Goal: Find contact information: Find contact information

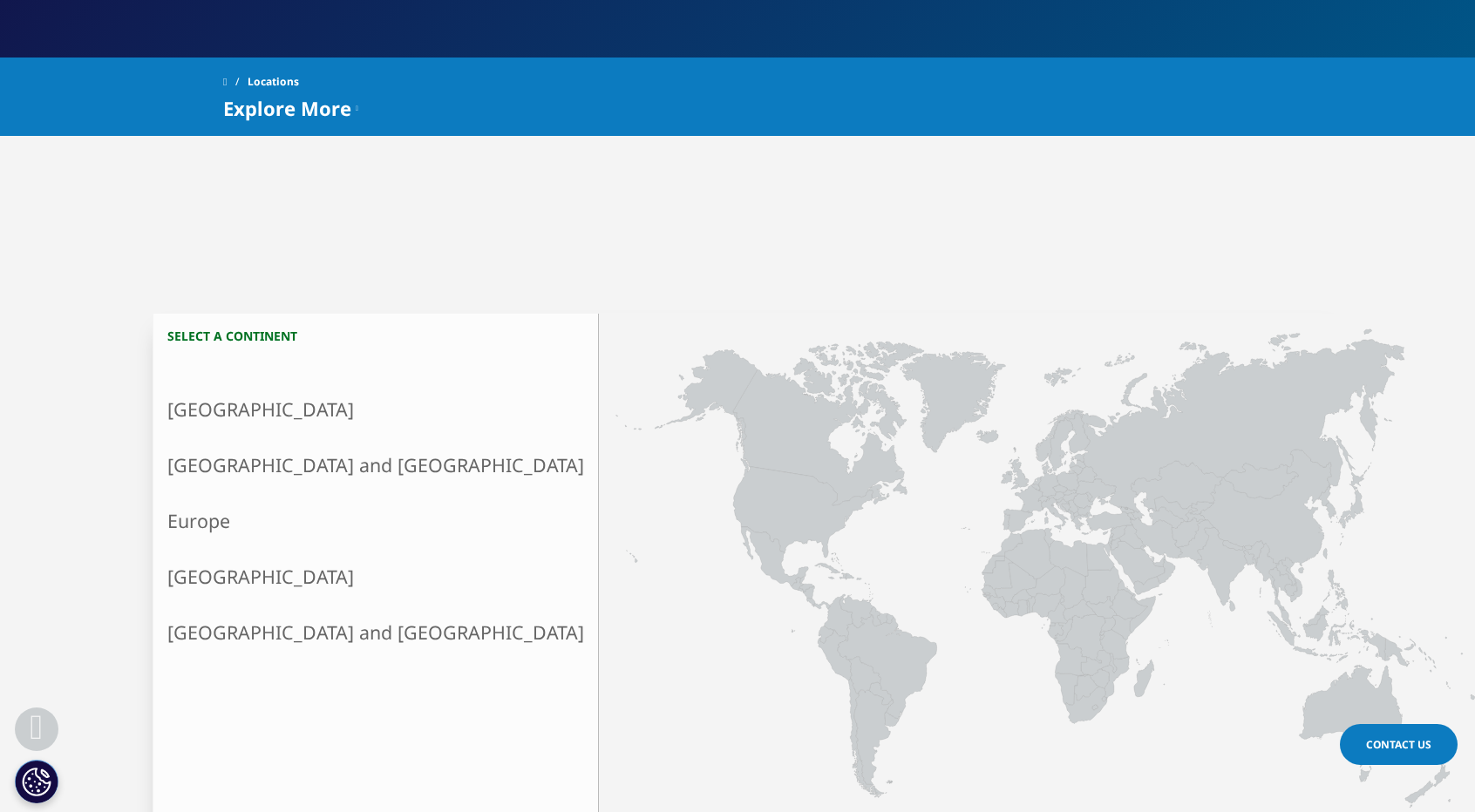
scroll to position [274, 0]
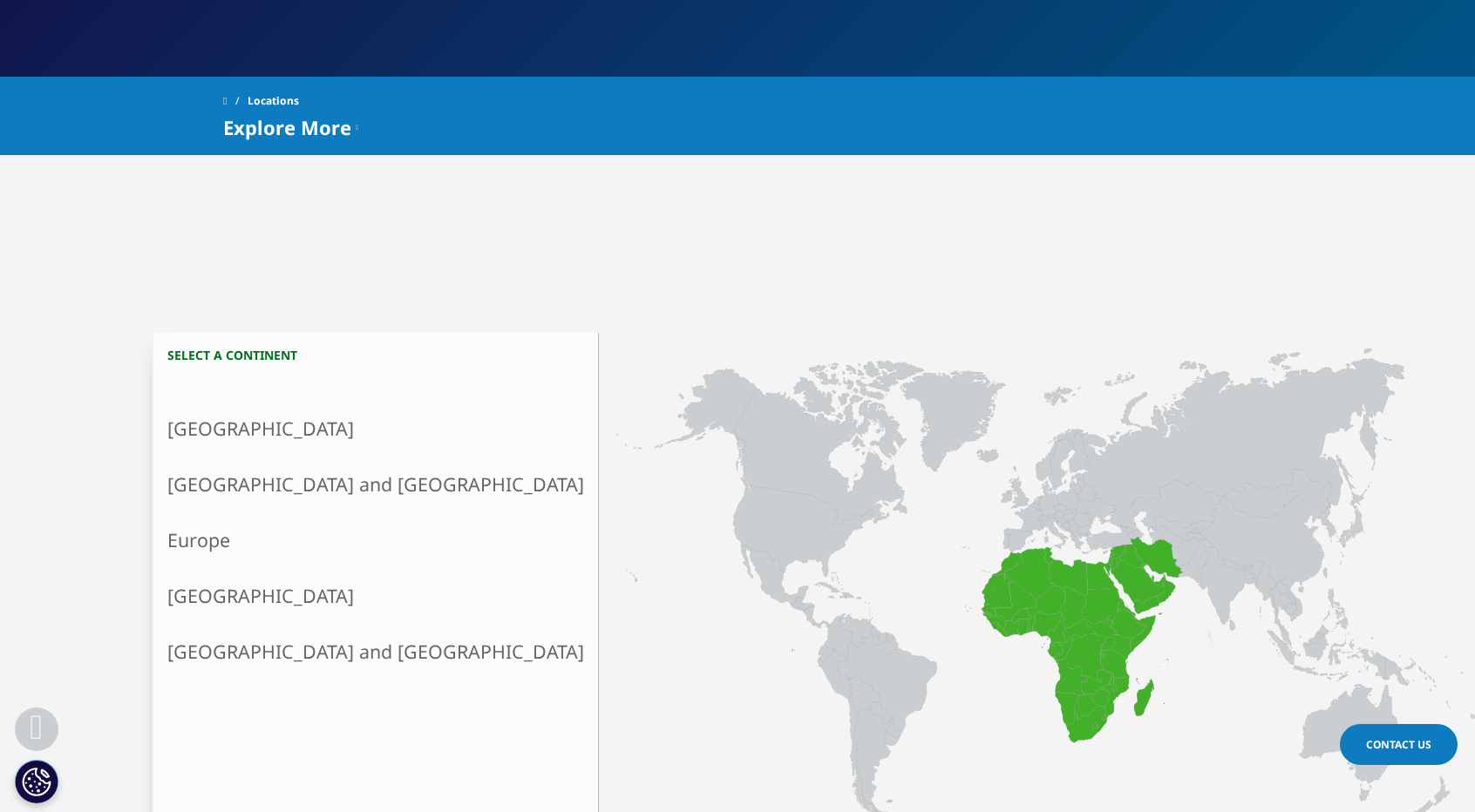
click at [251, 650] on link "[GEOGRAPHIC_DATA] and [GEOGRAPHIC_DATA]" at bounding box center [376, 652] width 445 height 56
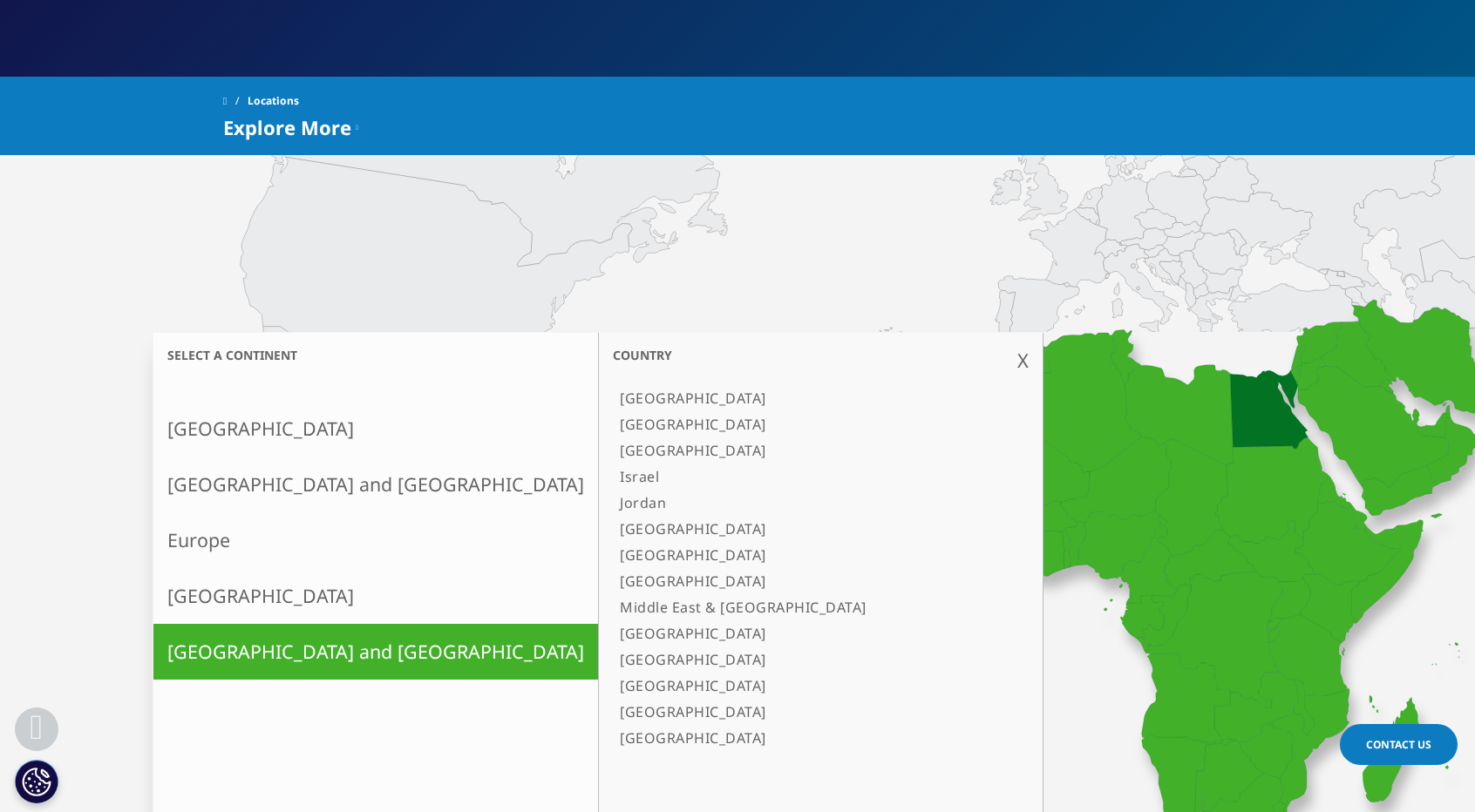
click at [613, 428] on link "[GEOGRAPHIC_DATA]" at bounding box center [812, 424] width 399 height 26
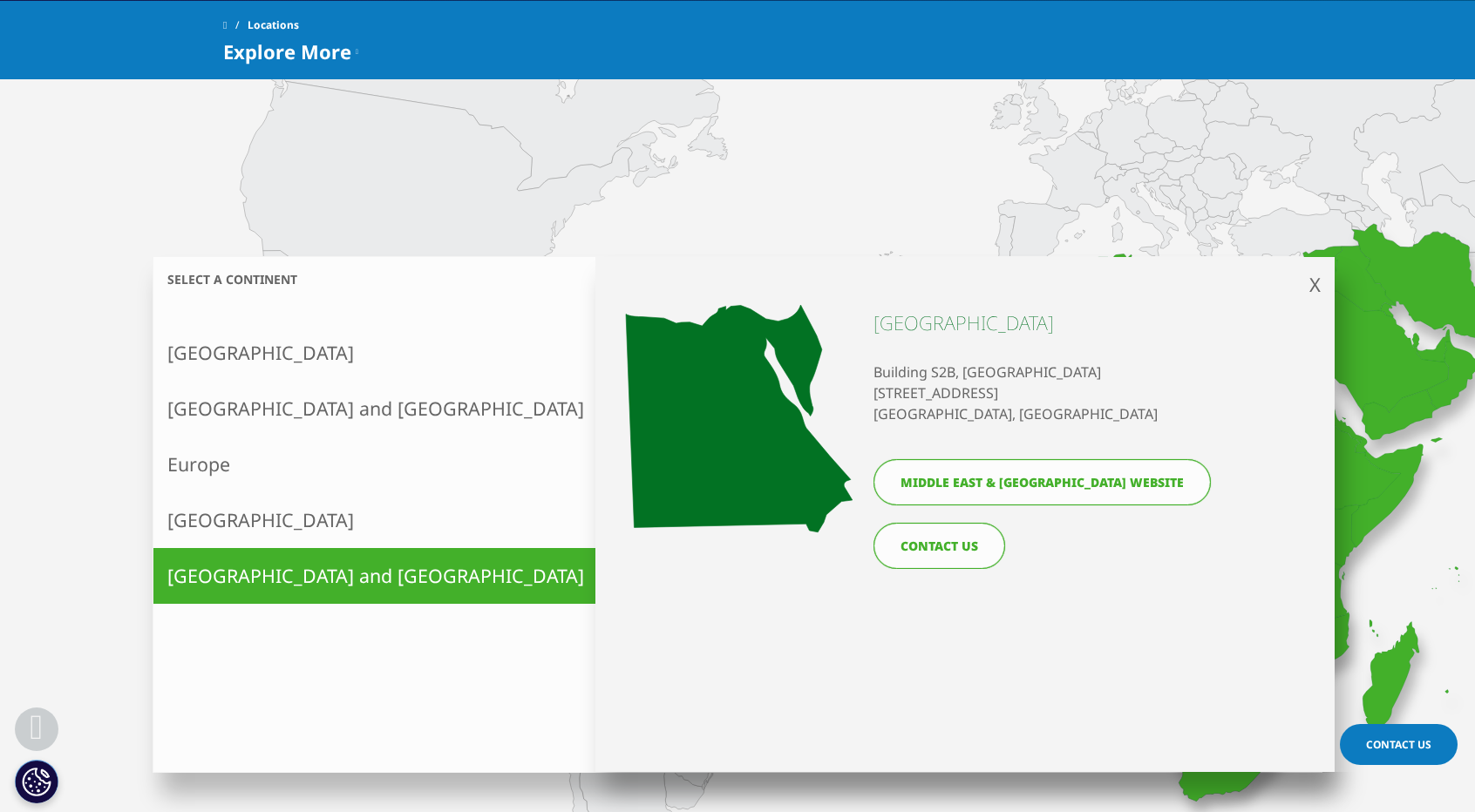
scroll to position [361, 0]
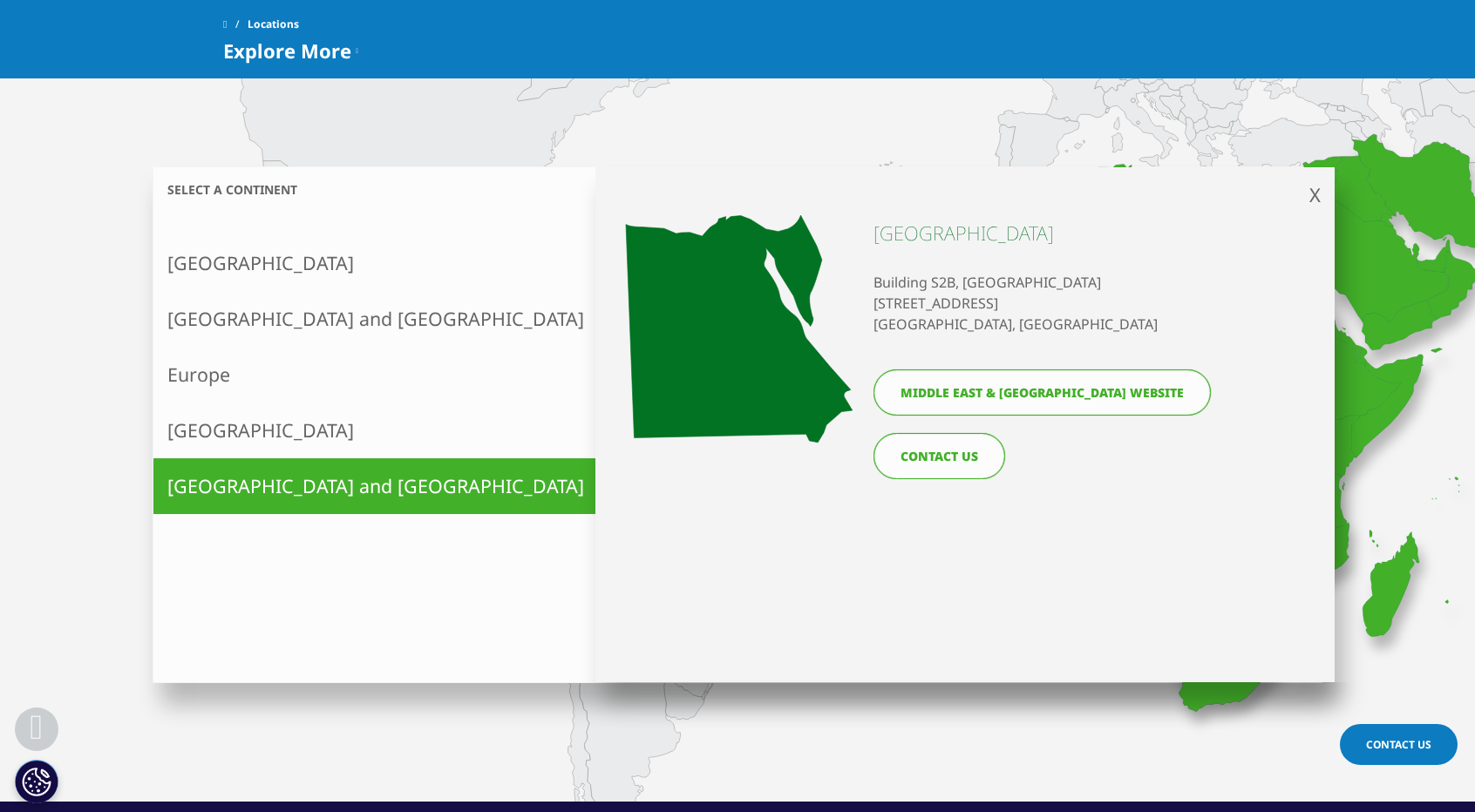
click at [295, 329] on link "Asia and Oceania" at bounding box center [376, 319] width 445 height 56
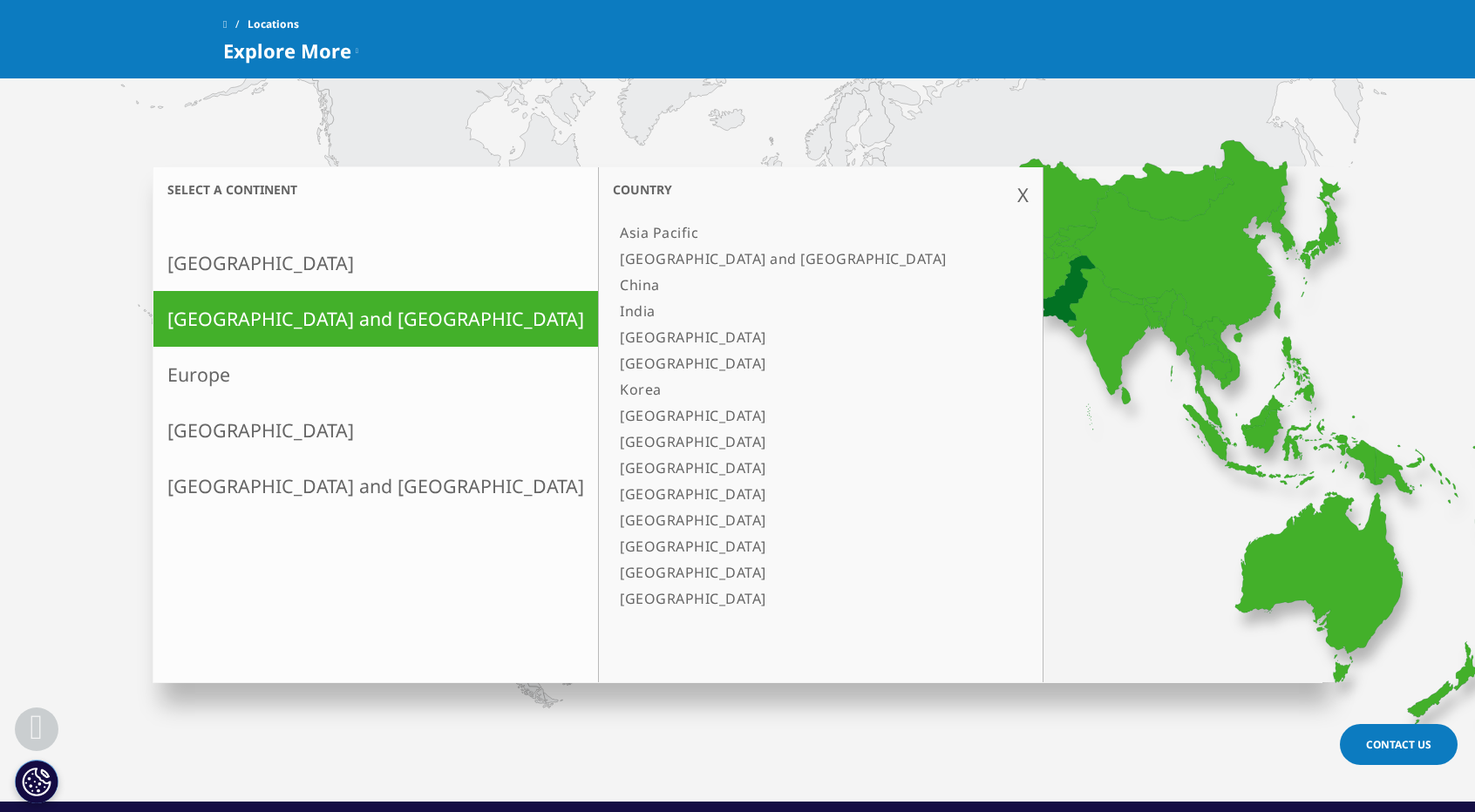
click at [613, 444] on link "[GEOGRAPHIC_DATA]" at bounding box center [812, 441] width 399 height 26
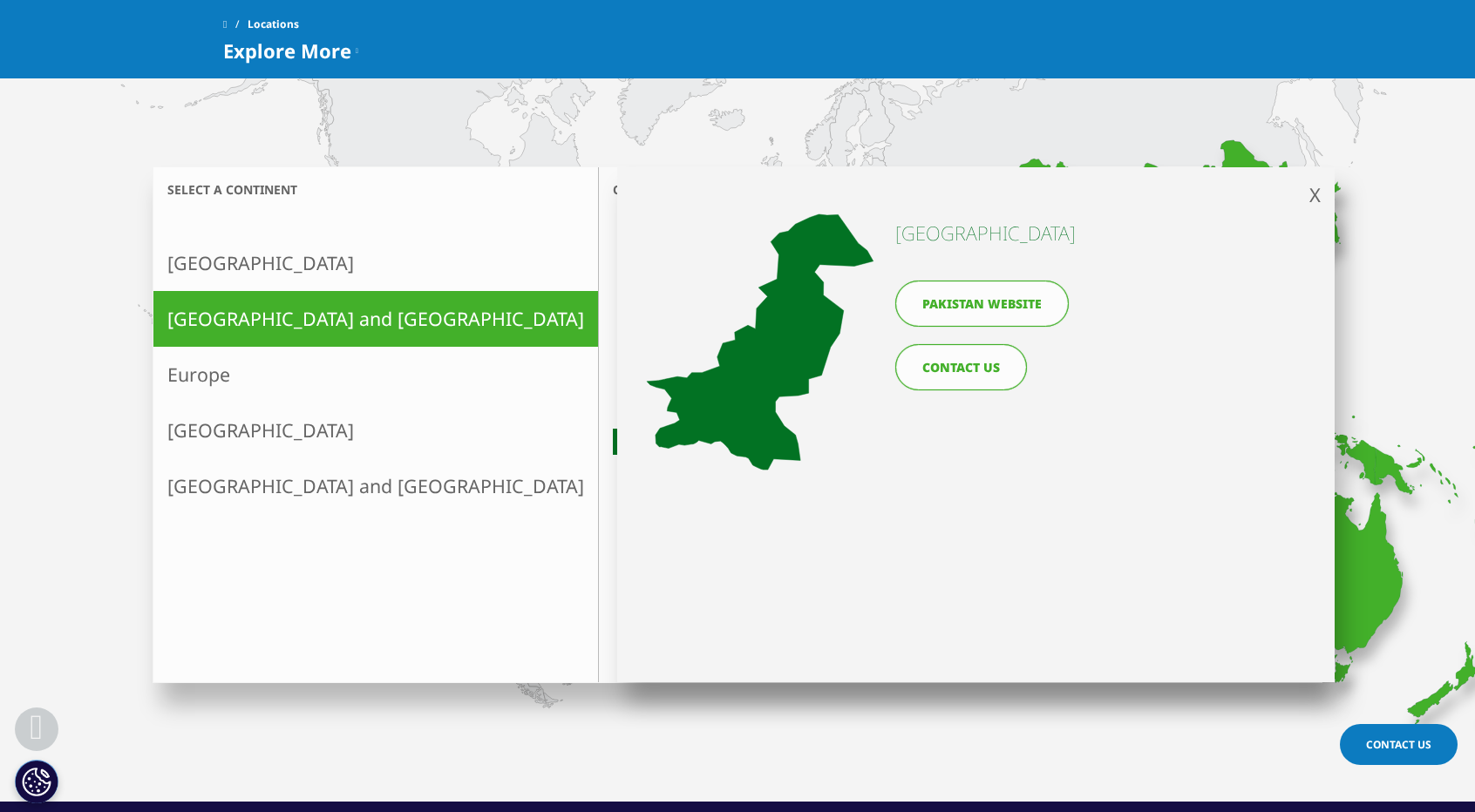
click at [951, 370] on link "CONTACT US" at bounding box center [961, 367] width 132 height 46
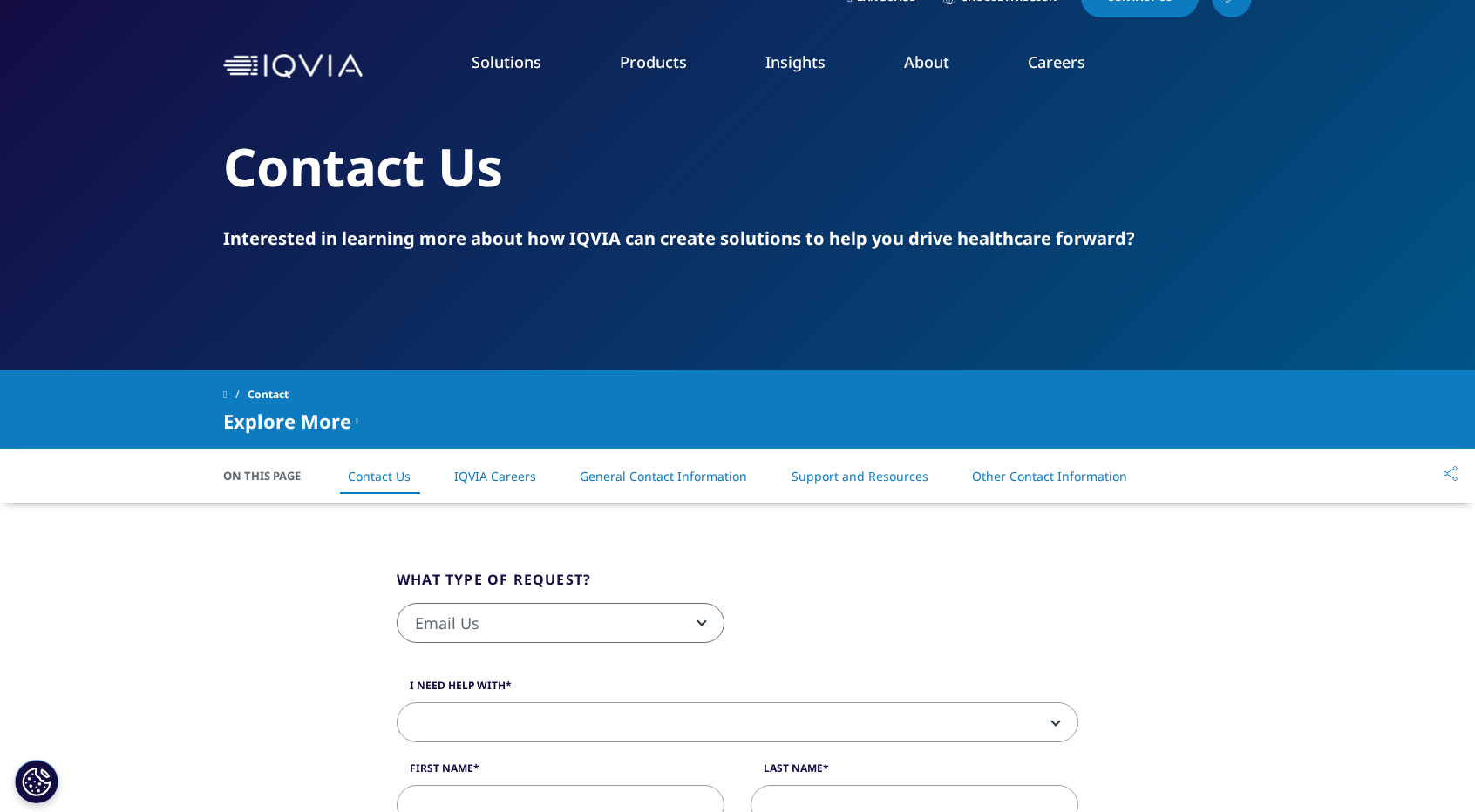
scroll to position [349, 0]
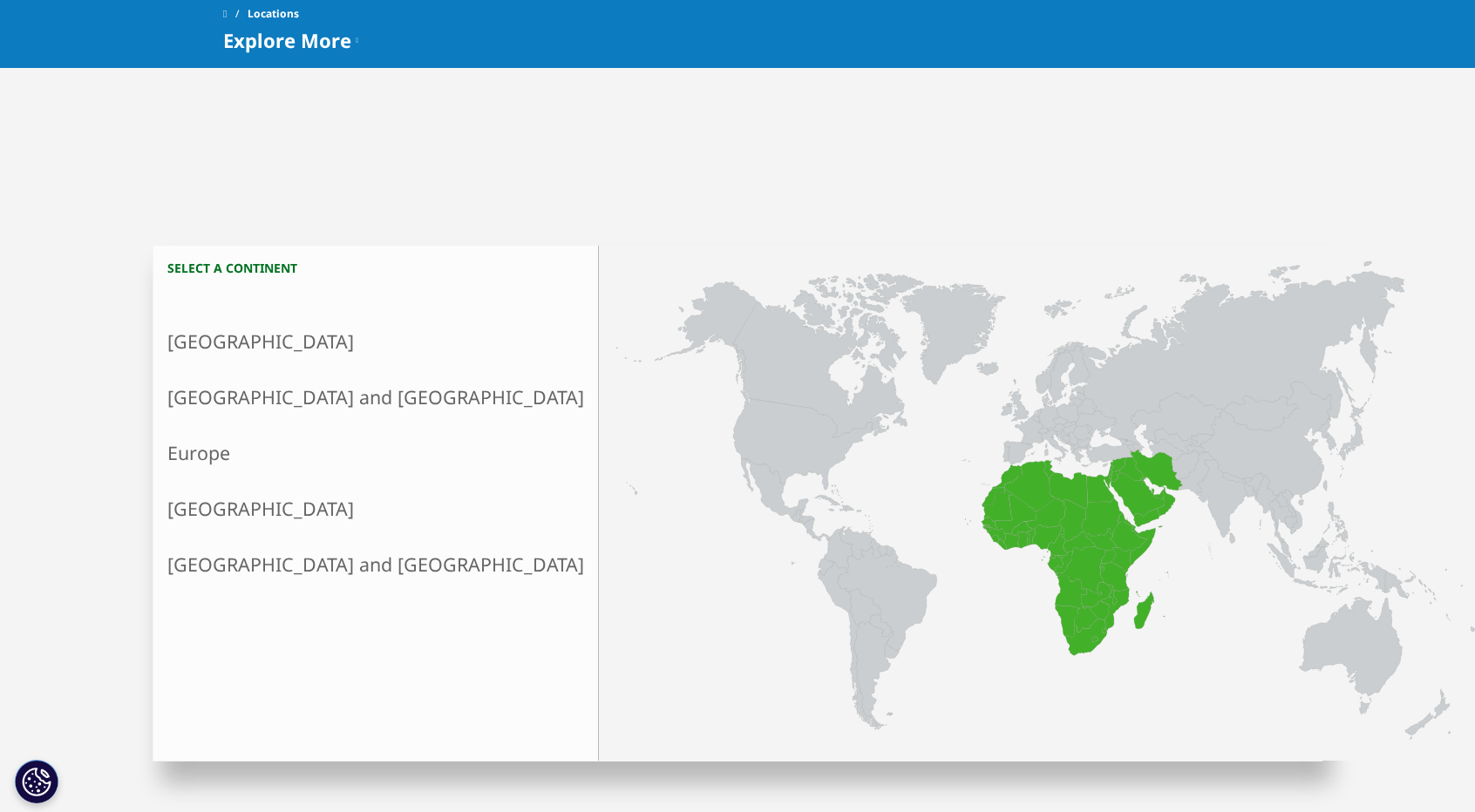
click at [253, 564] on link "[GEOGRAPHIC_DATA] and [GEOGRAPHIC_DATA]" at bounding box center [376, 565] width 445 height 56
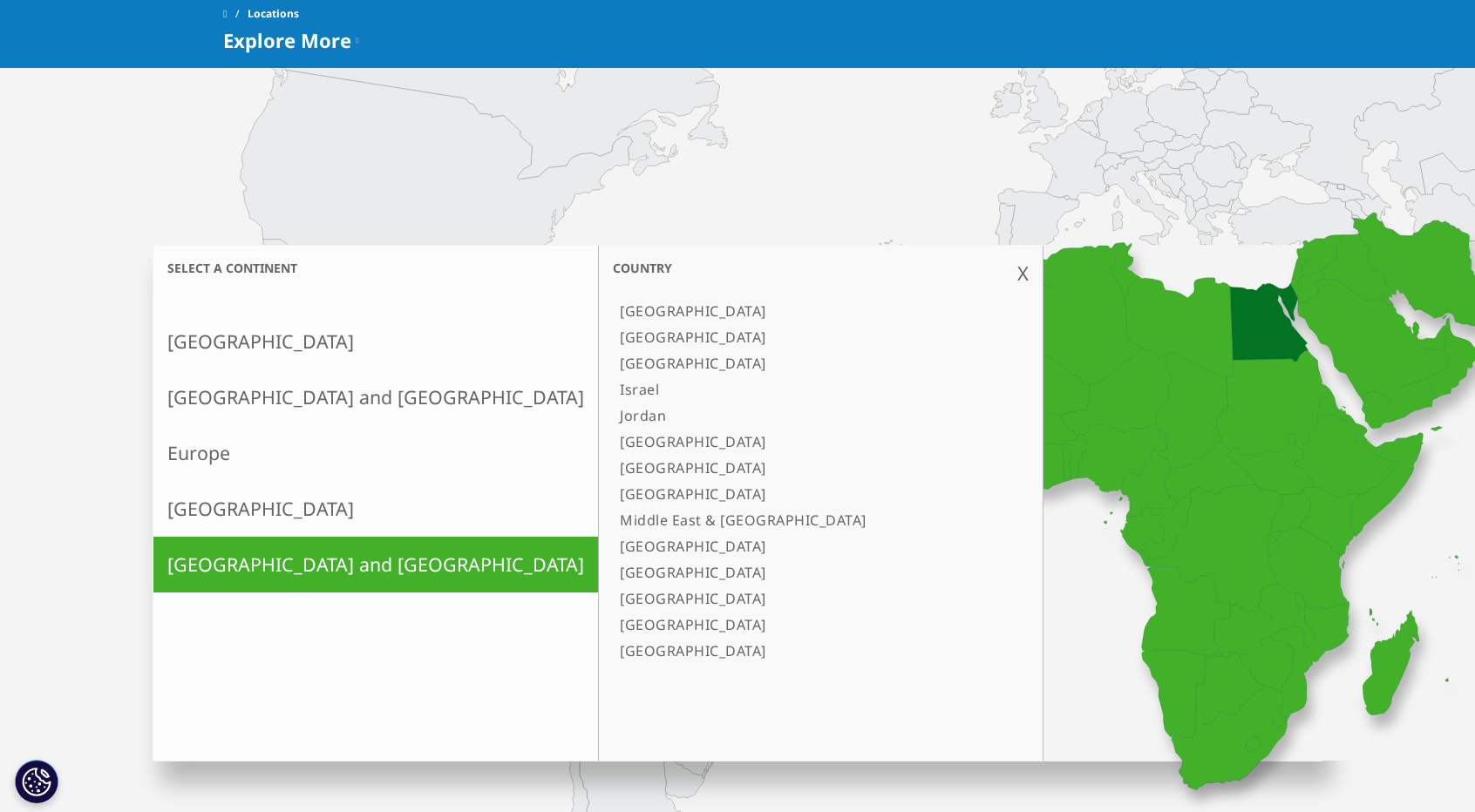
click at [613, 343] on link "[GEOGRAPHIC_DATA]" at bounding box center [812, 336] width 399 height 26
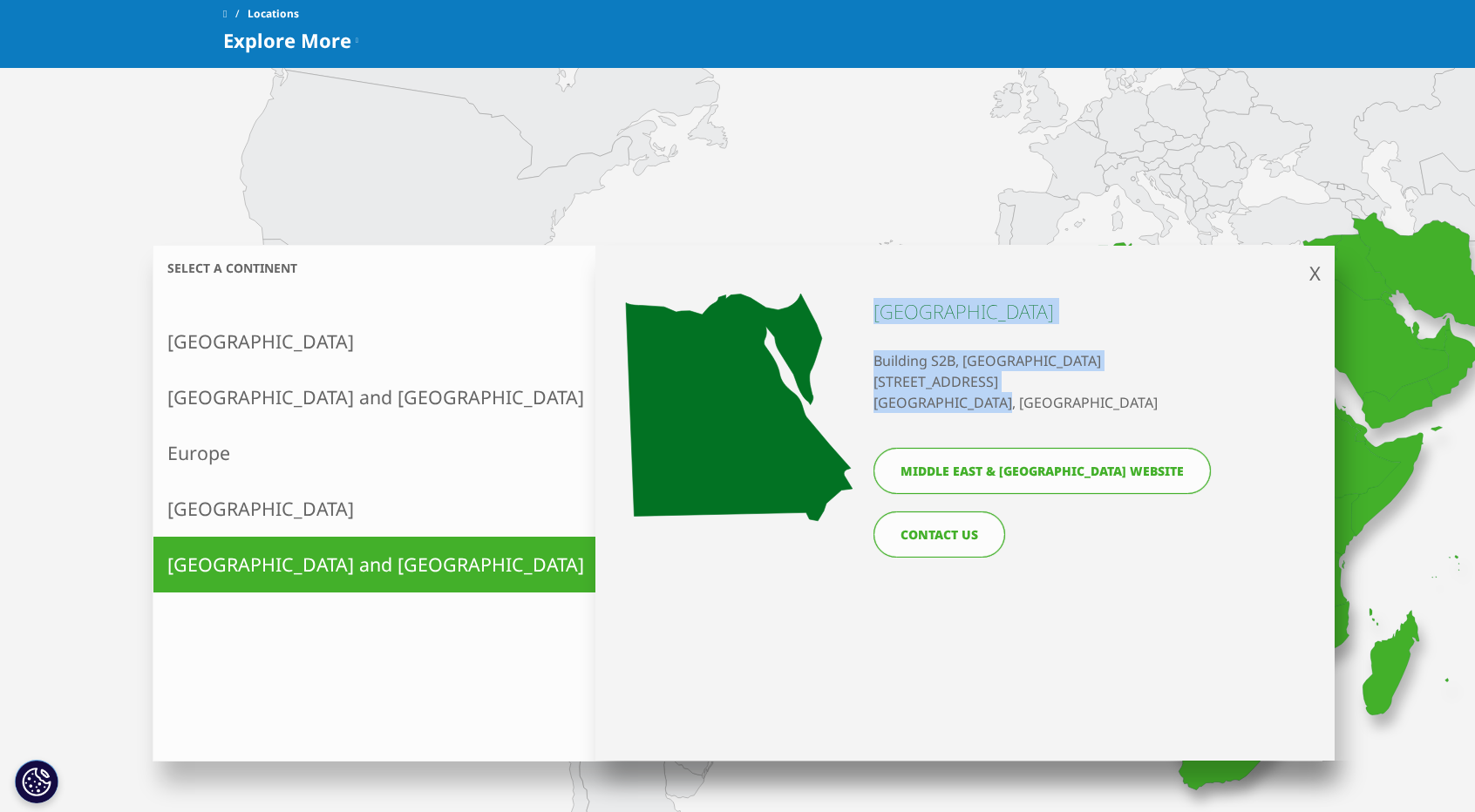
drag, startPoint x: 997, startPoint y: 407, endPoint x: 870, endPoint y: 357, distance: 136.5
click at [870, 357] on div "X << back to select continent Egypt Building S2B, Downtown Kattameya Road 90, 5…" at bounding box center [965, 504] width 739 height 515
click at [939, 549] on link "CONTACT US" at bounding box center [939, 534] width 132 height 46
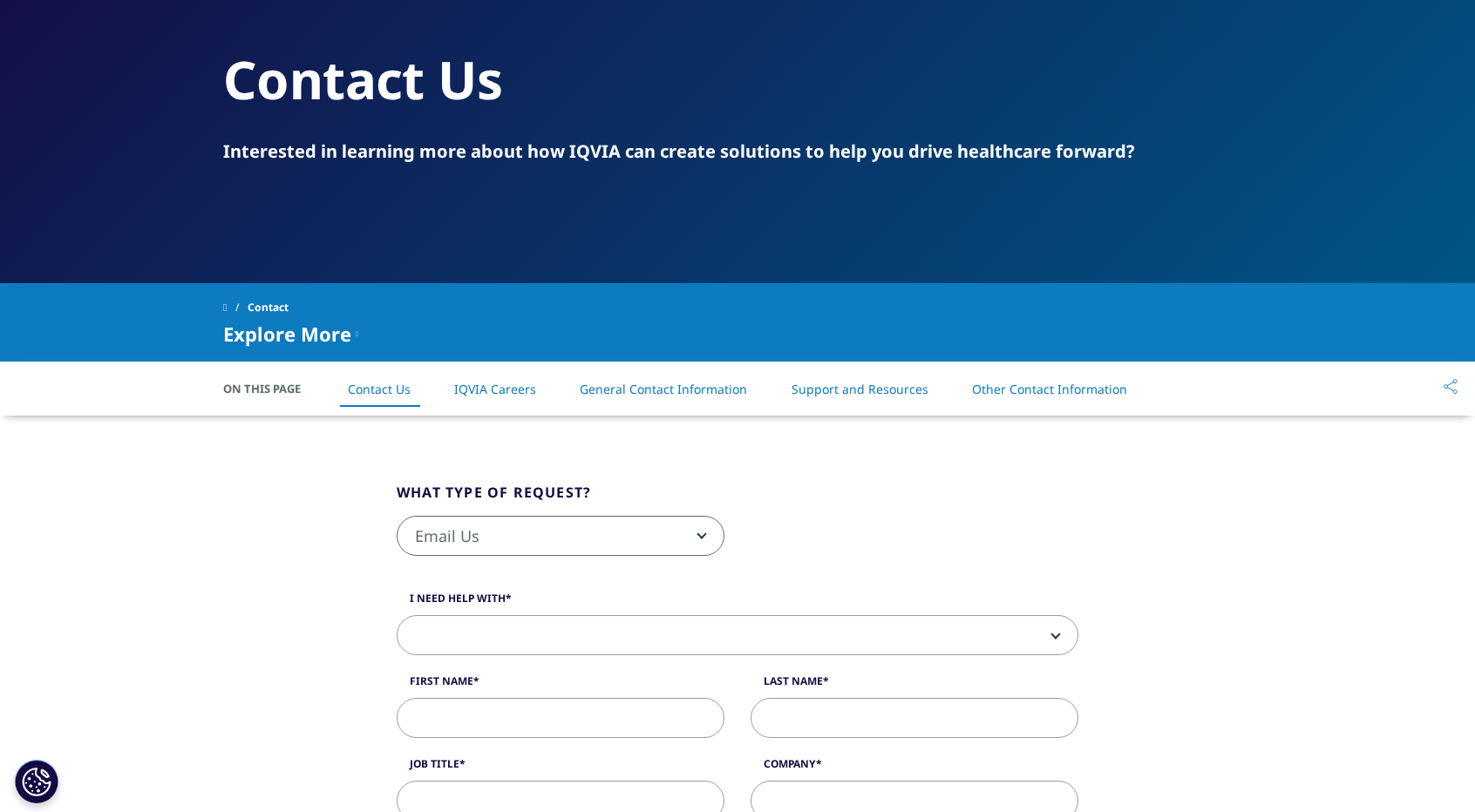
scroll to position [174, 0]
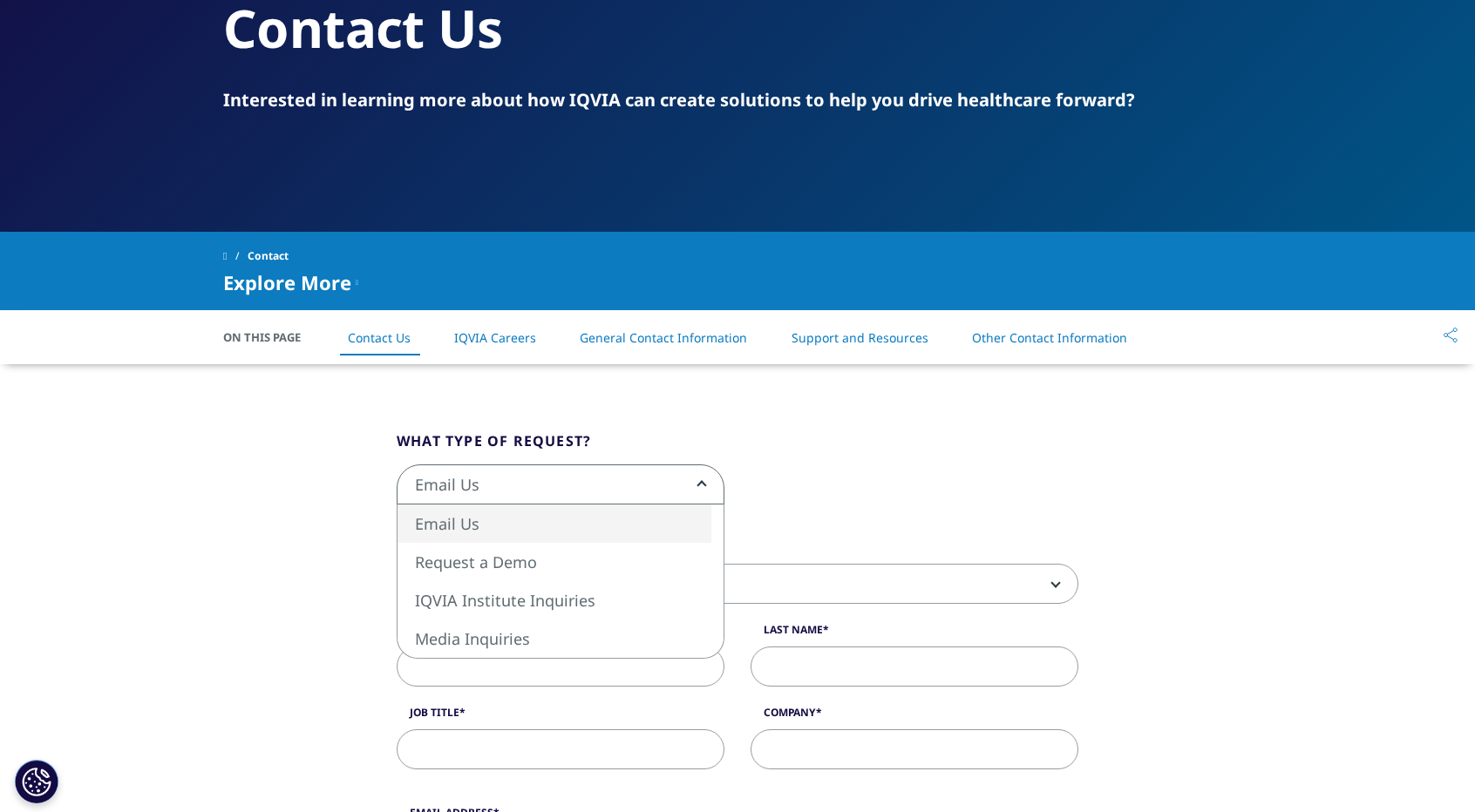
click at [681, 494] on span "Email Us" at bounding box center [560, 485] width 326 height 40
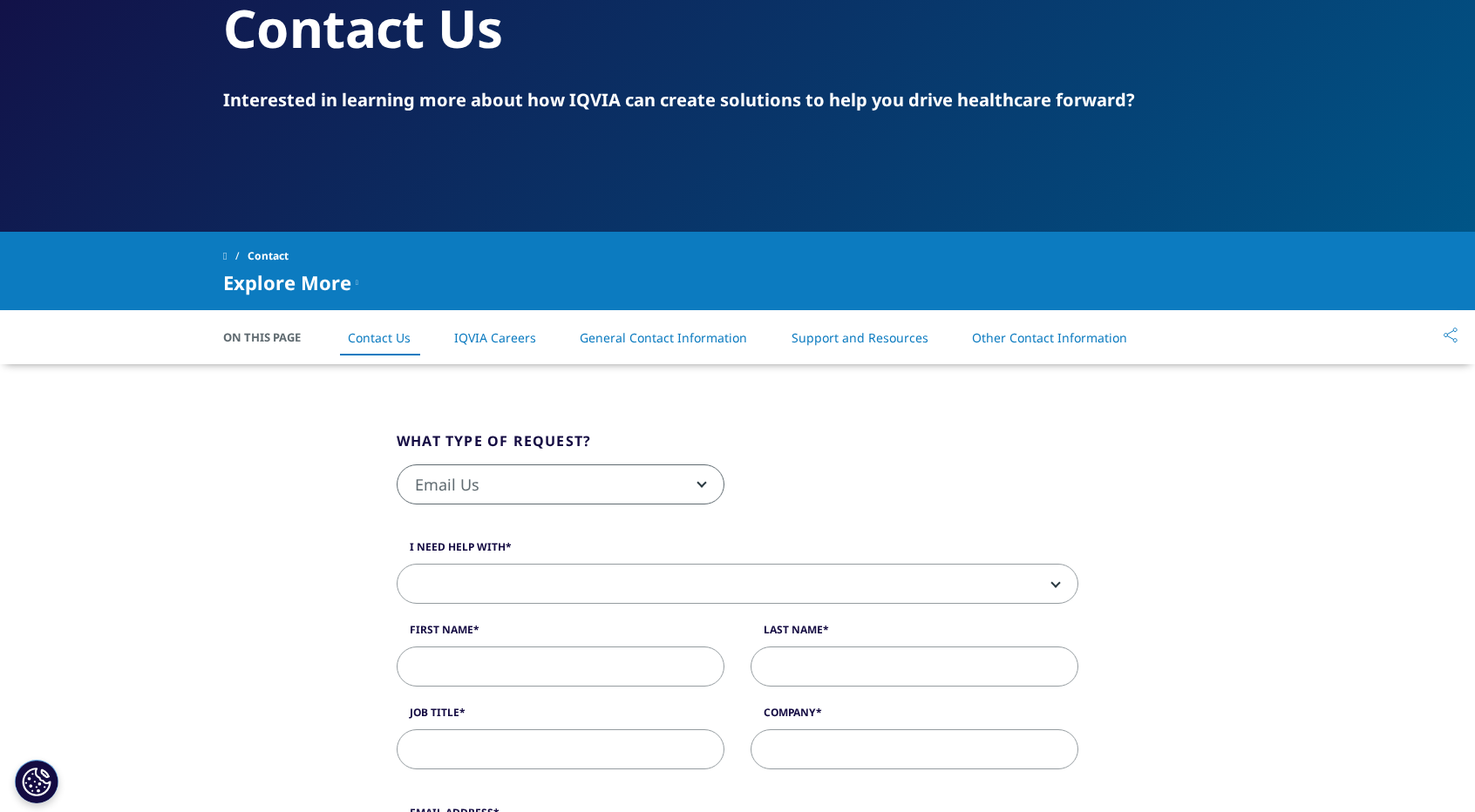
click at [925, 458] on fieldset "What type of request? Email Us Request a Demo IQVIA Institute Inquiries Media I…" at bounding box center [737, 477] width 708 height 92
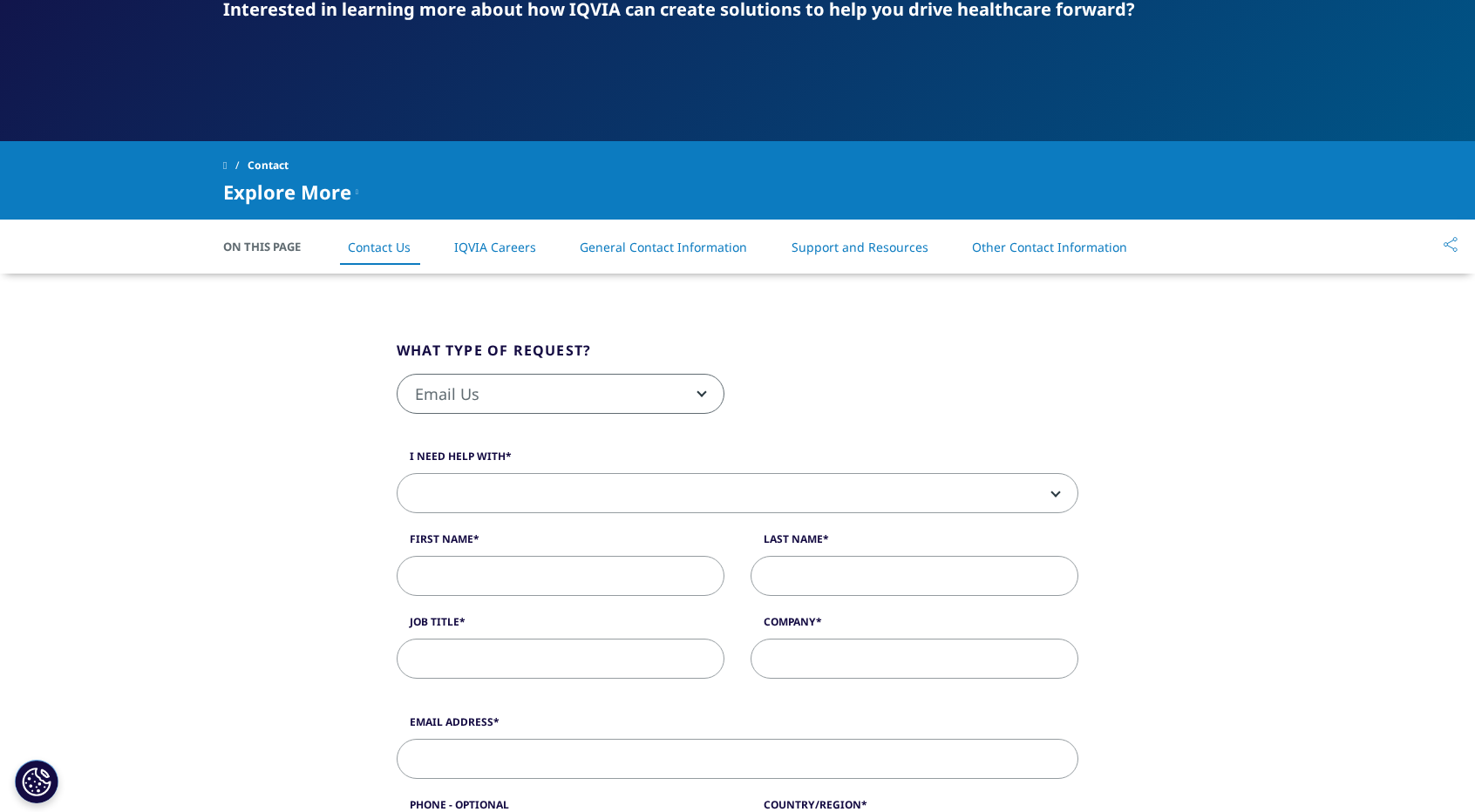
scroll to position [261, 0]
